Goal: Information Seeking & Learning: Learn about a topic

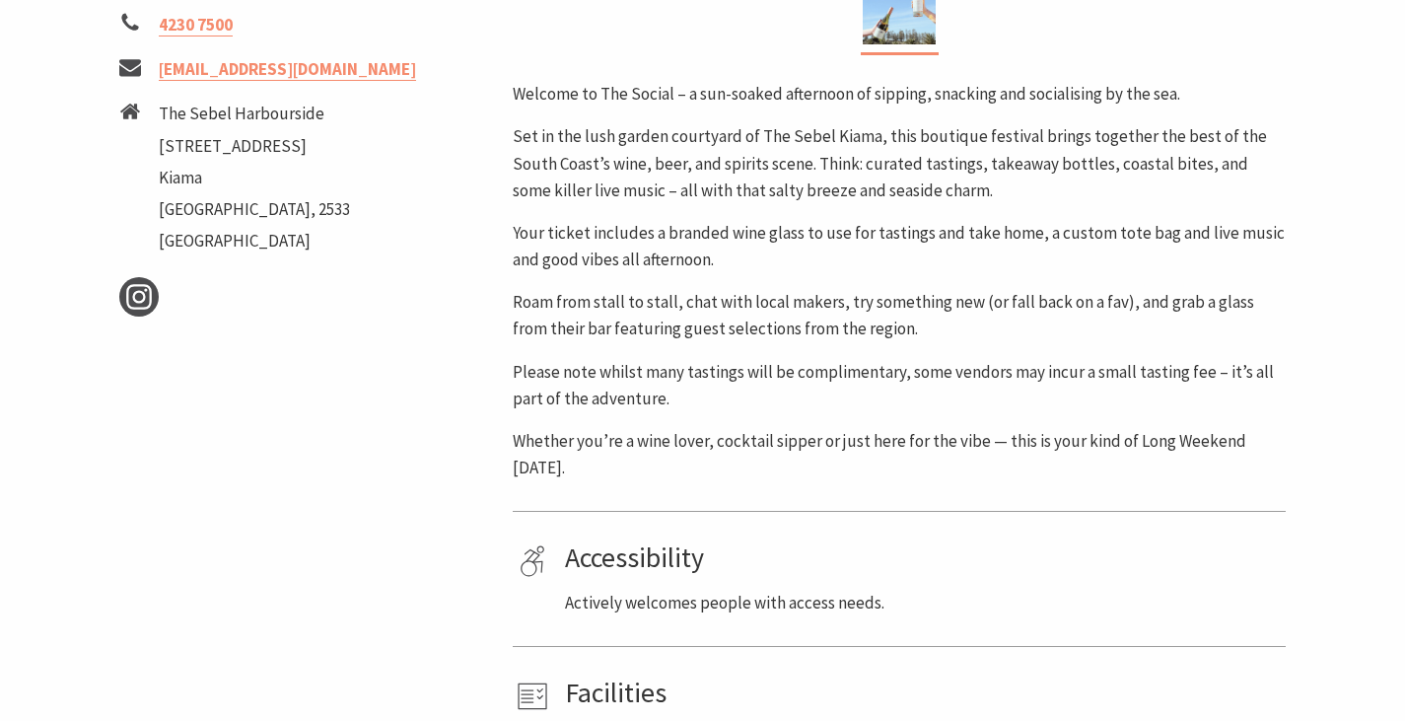
scroll to position [887, 0]
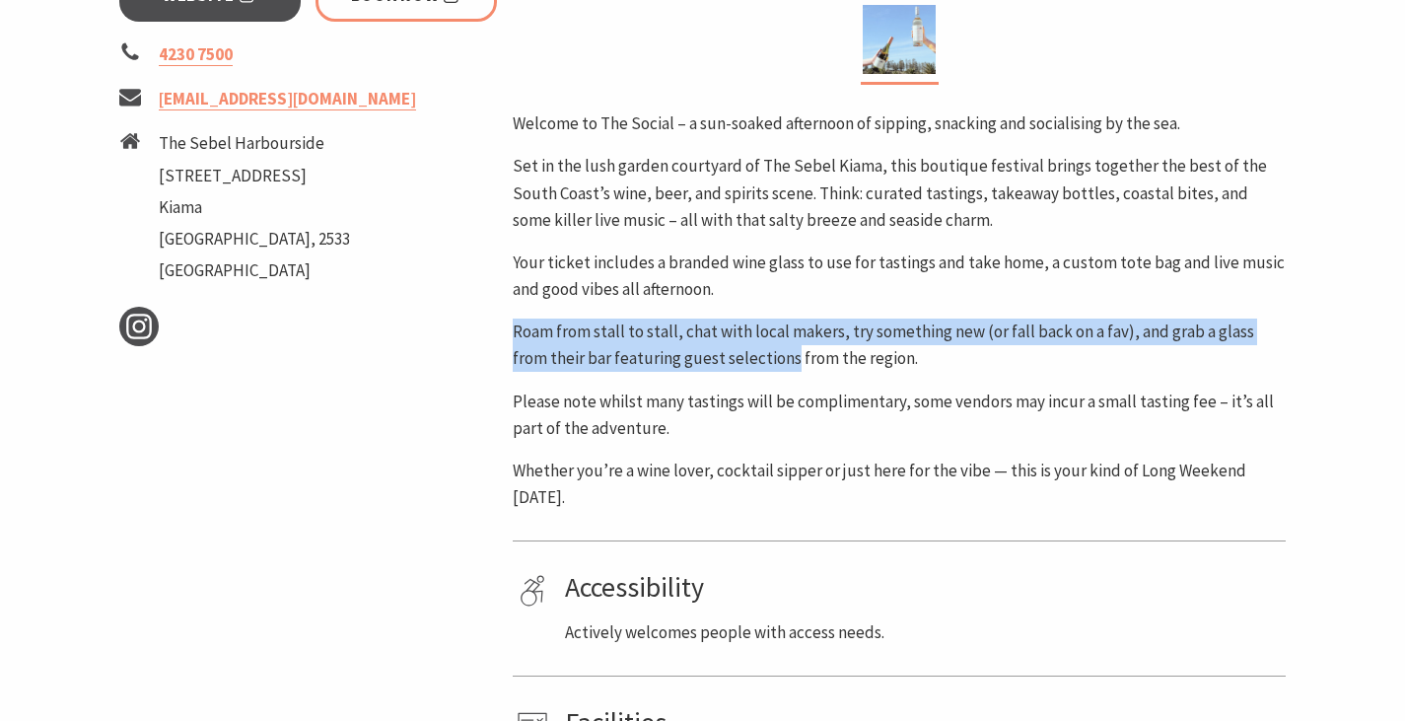
drag, startPoint x: 516, startPoint y: 329, endPoint x: 754, endPoint y: 359, distance: 240.4
click at [754, 359] on p "Roam from stall to stall, chat with local makers, try something new (or fall ba…" at bounding box center [899, 344] width 773 height 53
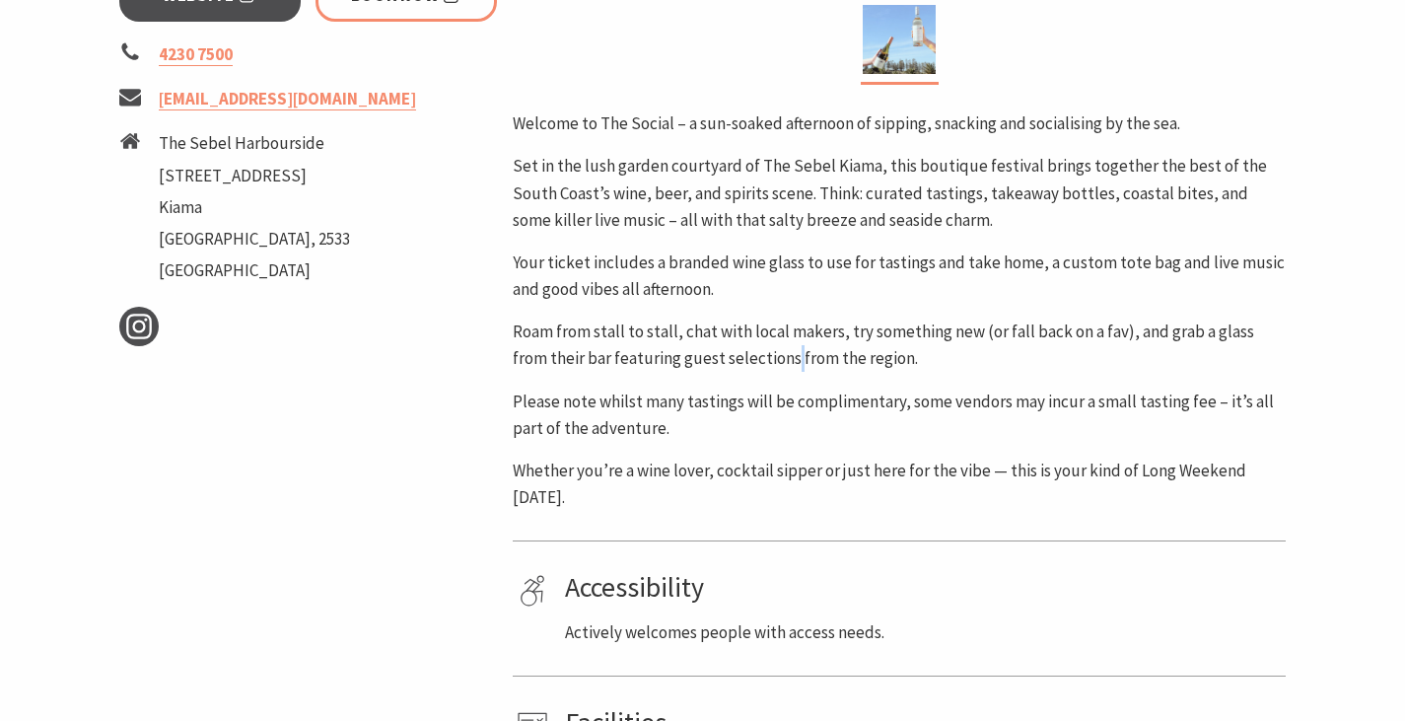
click at [754, 359] on p "Roam from stall to stall, chat with local makers, try something new (or fall ba…" at bounding box center [899, 344] width 773 height 53
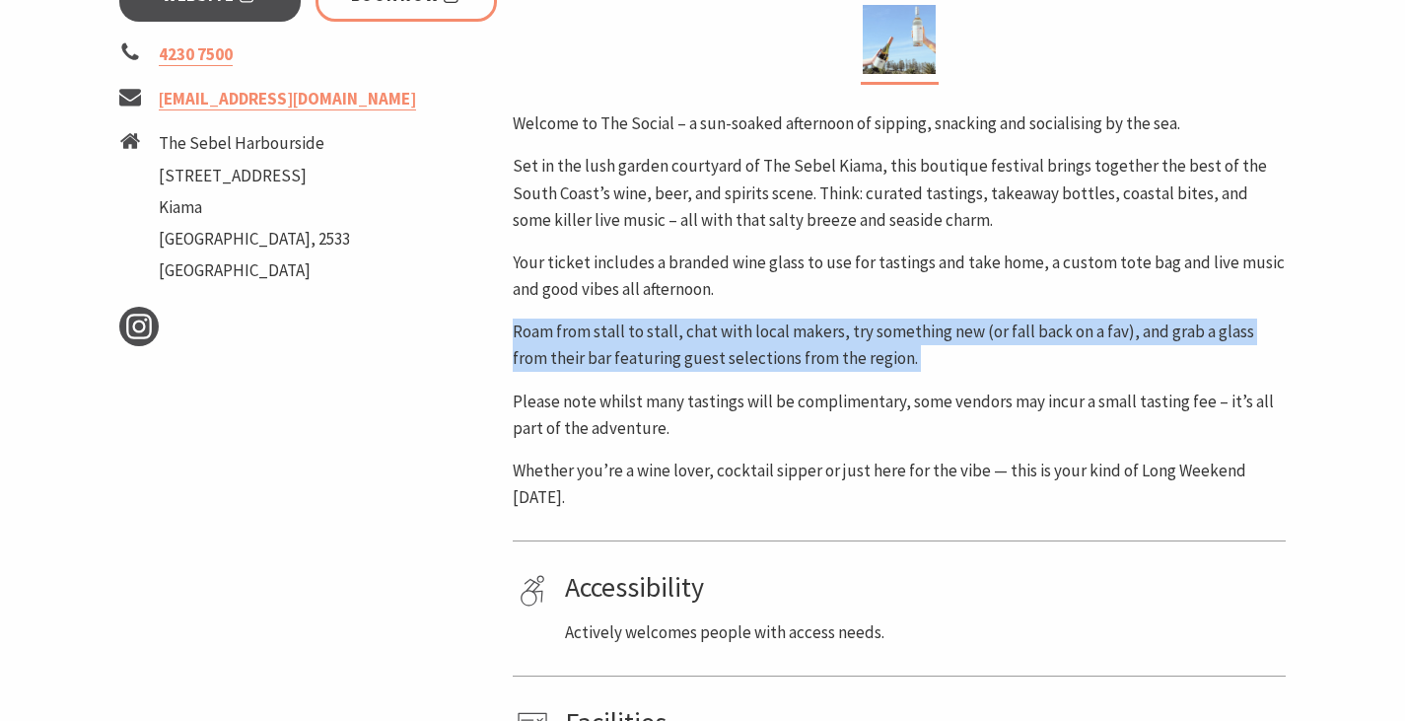
click at [754, 359] on p "Roam from stall to stall, chat with local makers, try something new (or fall ba…" at bounding box center [899, 344] width 773 height 53
click at [992, 368] on p "Roam from stall to stall, chat with local makers, try something new (or fall ba…" at bounding box center [899, 344] width 773 height 53
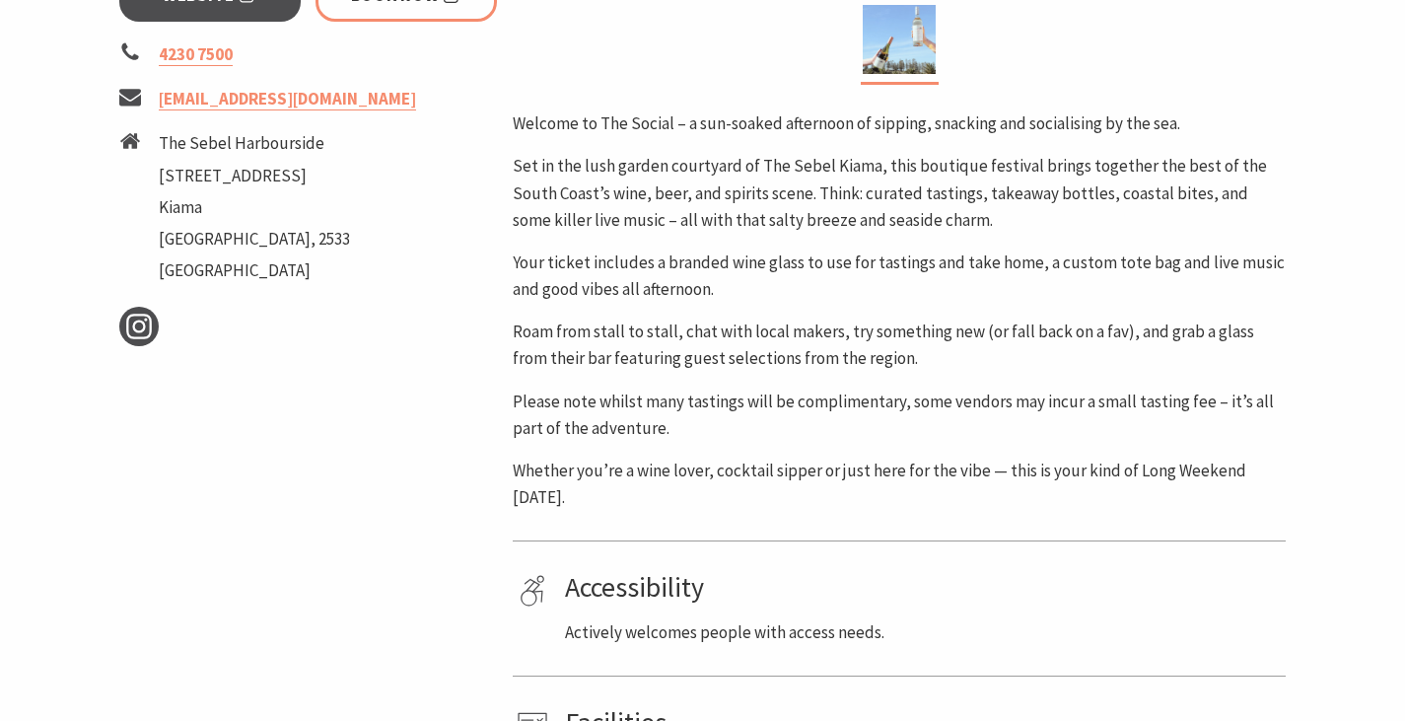
click at [992, 368] on p "Roam from stall to stall, chat with local makers, try something new (or fall ba…" at bounding box center [899, 344] width 773 height 53
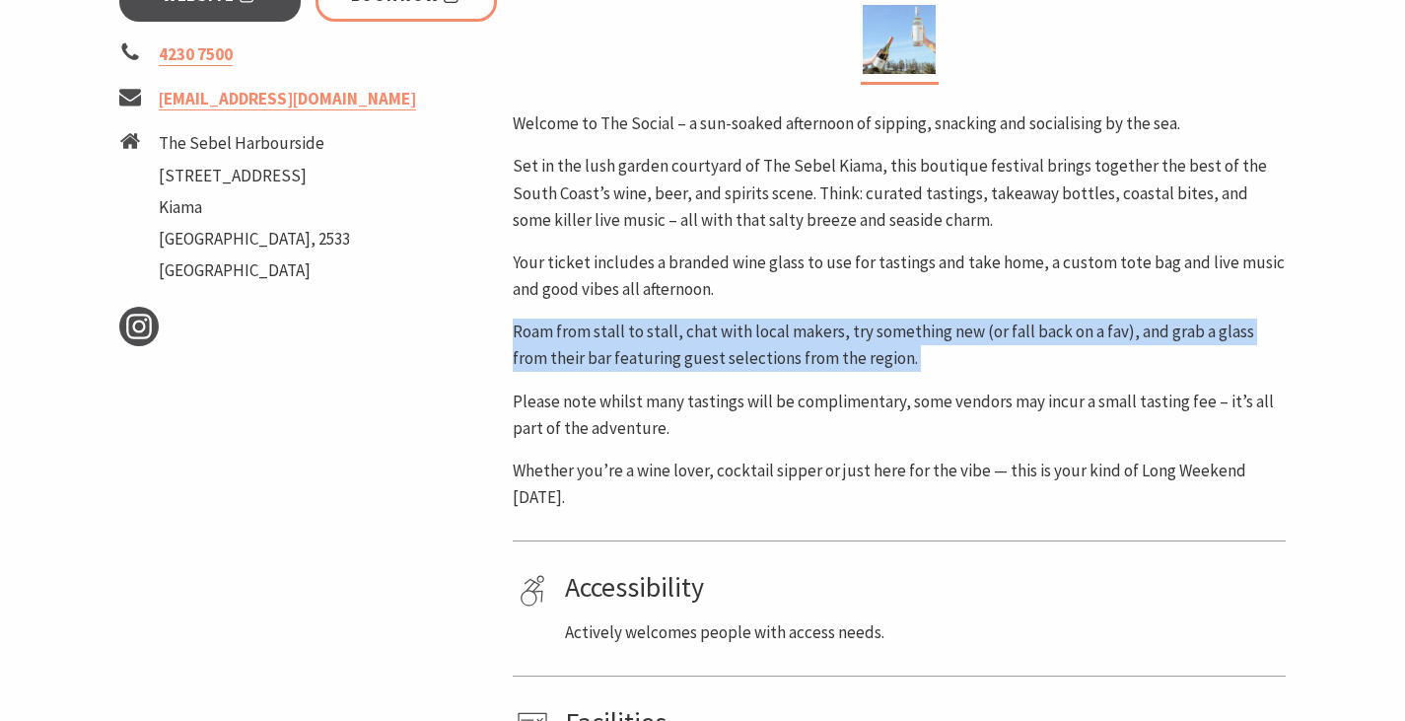
click at [992, 368] on p "Roam from stall to stall, chat with local makers, try something new (or fall ba…" at bounding box center [899, 344] width 773 height 53
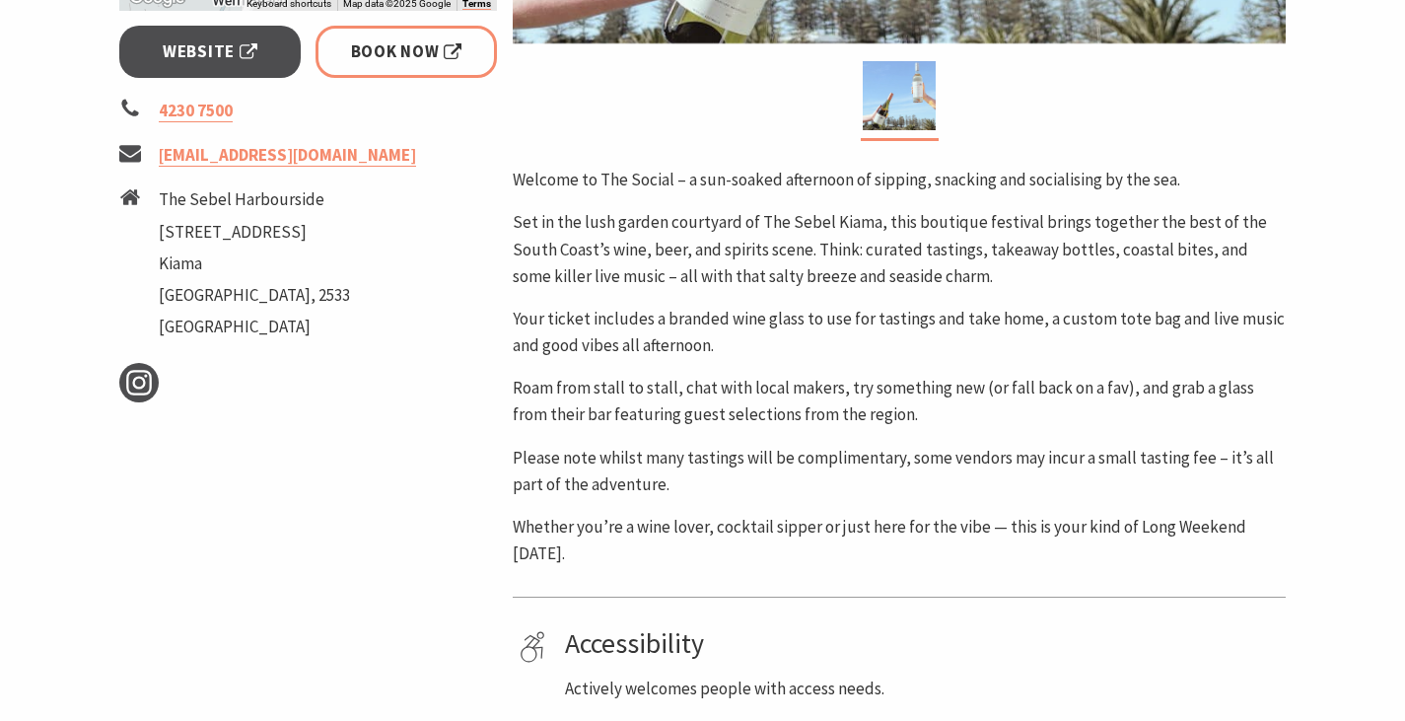
scroll to position [789, 0]
